Goal: Find specific page/section: Find specific page/section

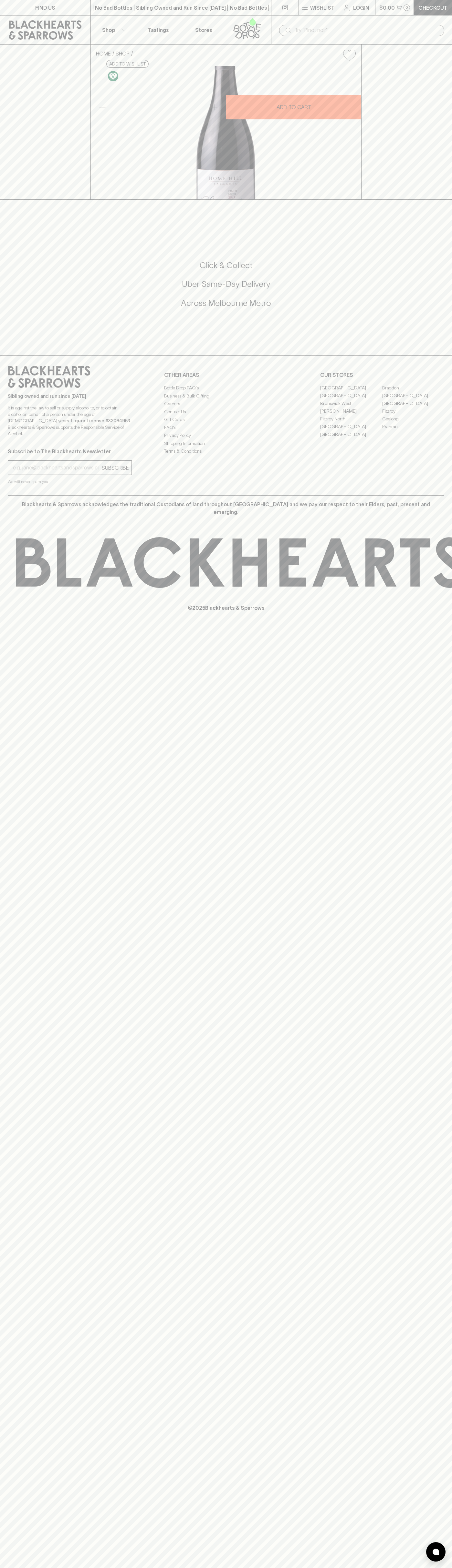
click at [41, 10] on p "FIND US" at bounding box center [45, 7] width 20 height 8
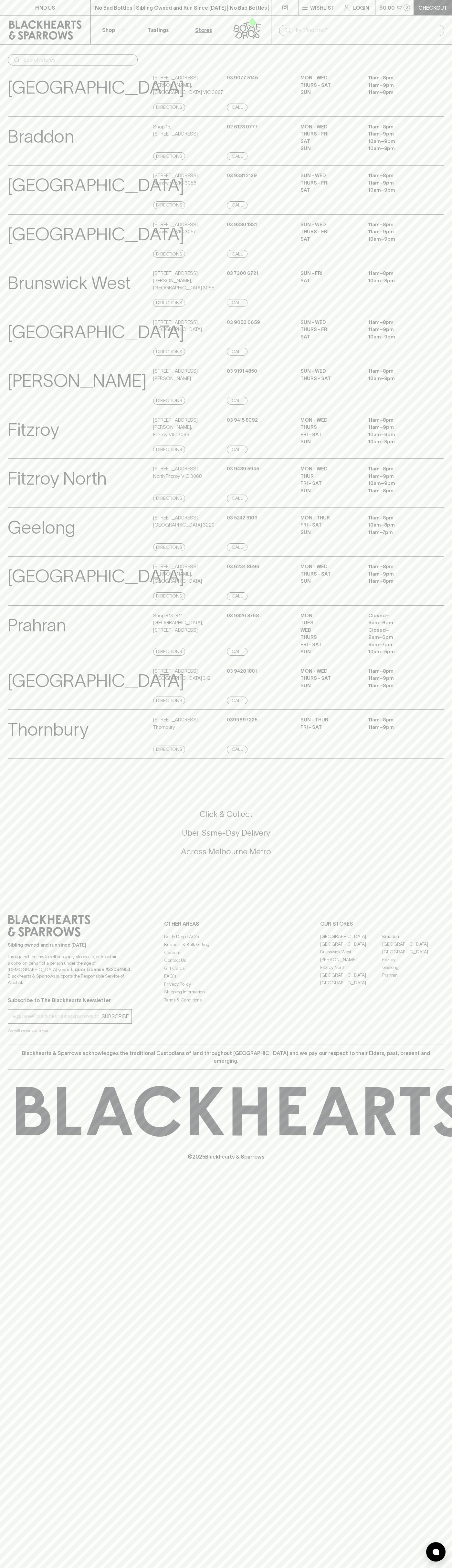
click at [182, 1567] on html "FIND US | No Bad Bottles | Sibling Owned and Run Since 2006 | No Bad Bottles | …" at bounding box center [226, 784] width 452 height 1568
click at [9, 937] on icon at bounding box center [49, 926] width 82 height 22
